Goal: Transaction & Acquisition: Obtain resource

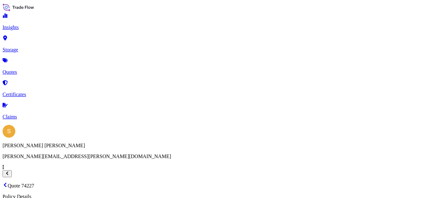
select select "Water"
click at [34, 64] on link "Quotes" at bounding box center [211, 66] width 416 height 17
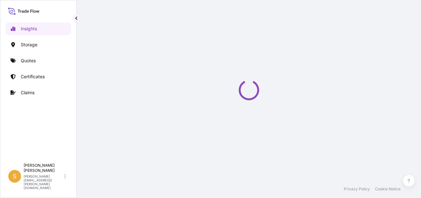
select select "2025"
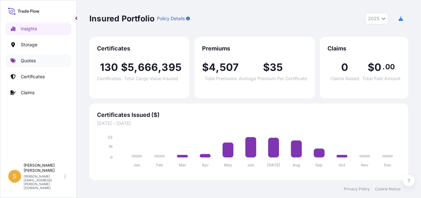
click at [61, 63] on link "Quotes" at bounding box center [38, 60] width 66 height 13
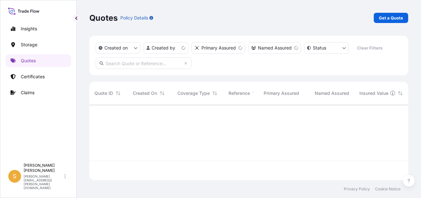
scroll to position [74, 314]
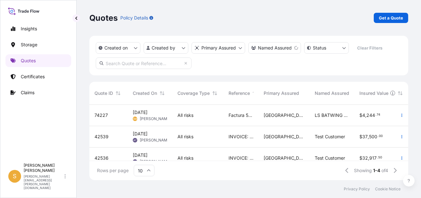
click at [173, 113] on div "All risks" at bounding box center [198, 115] width 51 height 21
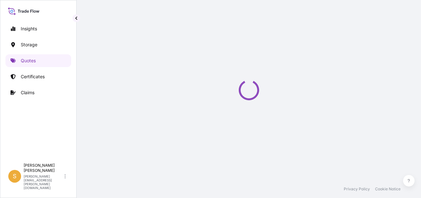
select select "Water"
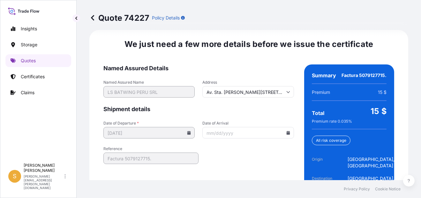
scroll to position [1024, 0]
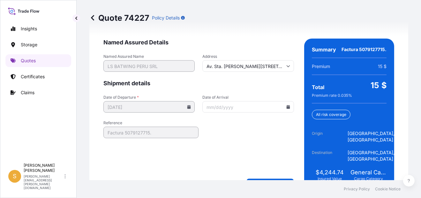
click at [287, 105] on icon at bounding box center [289, 107] width 4 height 4
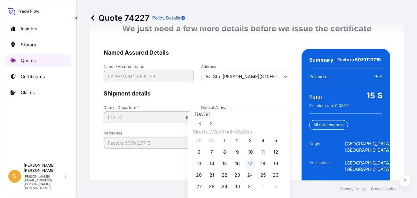
click at [255, 169] on button "17" at bounding box center [250, 163] width 10 height 10
type input "[DATE]"
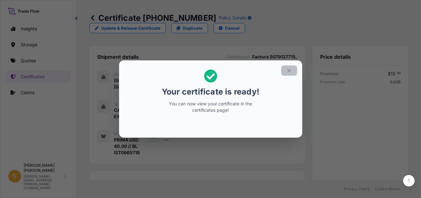
click at [290, 73] on icon "button" at bounding box center [290, 71] width 6 height 6
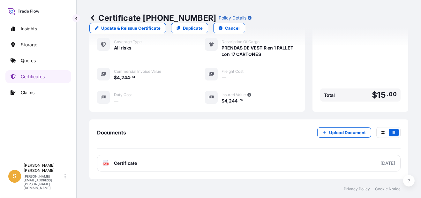
scroll to position [213, 0]
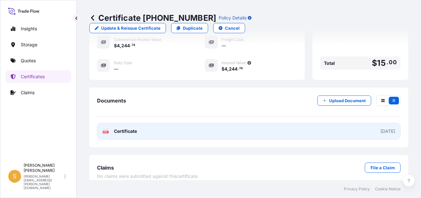
click at [165, 123] on link "PDF Certificate [DATE]" at bounding box center [249, 131] width 304 height 17
